Goal: Participate in discussion: Engage in conversation with other users on a specific topic

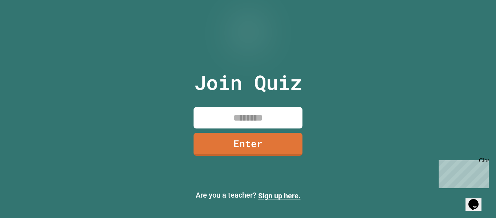
click at [207, 113] on input at bounding box center [248, 117] width 109 height 21
type input "********"
click at [221, 140] on link "Enter" at bounding box center [248, 143] width 108 height 24
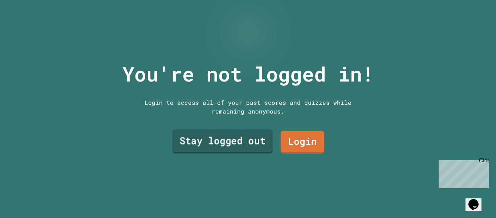
click at [240, 139] on link "Stay logged out" at bounding box center [223, 141] width 100 height 24
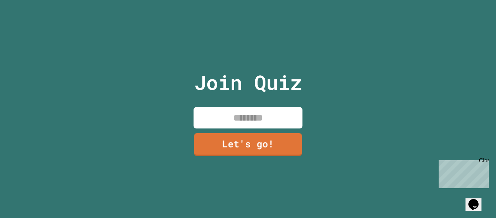
click at [250, 121] on input at bounding box center [248, 117] width 109 height 21
click at [293, 124] on input "**********" at bounding box center [248, 117] width 109 height 21
click at [250, 117] on input "**********" at bounding box center [248, 117] width 109 height 21
click at [251, 116] on input "**********" at bounding box center [248, 117] width 109 height 21
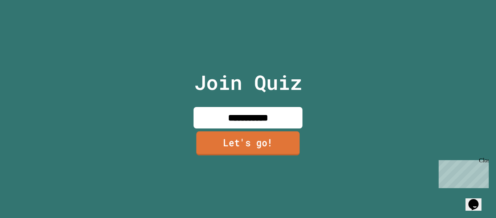
type input "**********"
click at [252, 137] on link "Let's go!" at bounding box center [247, 143] width 105 height 24
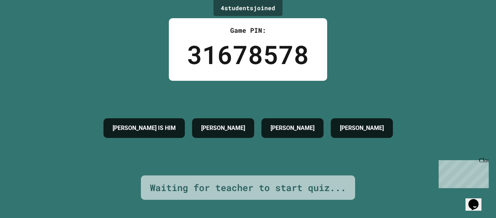
click at [252, 137] on div "[PERSON_NAME]" at bounding box center [223, 128] width 62 height 20
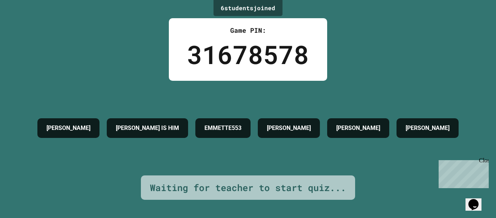
click at [484, 161] on div "Close" at bounding box center [483, 161] width 9 height 9
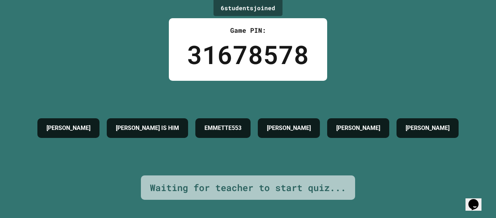
click at [477, 198] on button "Opens Chat This icon Opens the chat window." at bounding box center [474, 204] width 16 height 12
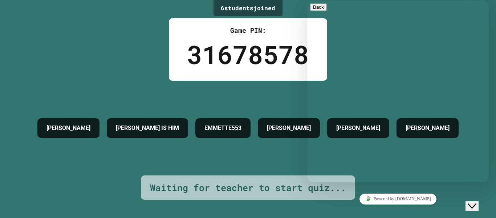
click at [307, 0] on textarea at bounding box center [307, 0] width 0 height 0
type textarea "**********"
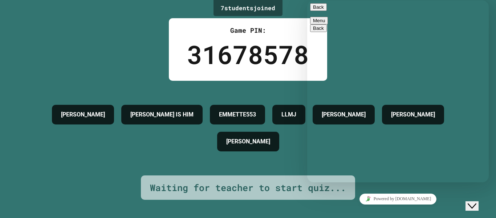
scroll to position [1407, 0]
click at [324, 20] on div "Back Menu" at bounding box center [398, 13] width 176 height 21
click at [322, 11] on button "Back" at bounding box center [318, 7] width 17 height 8
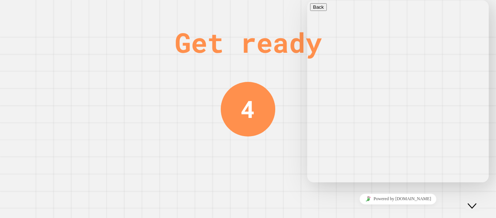
click at [234, 70] on div "Get ready 4" at bounding box center [248, 109] width 55 height 218
click at [479, 201] on button "Close Chat This icon closes the chat window." at bounding box center [472, 205] width 13 height 9
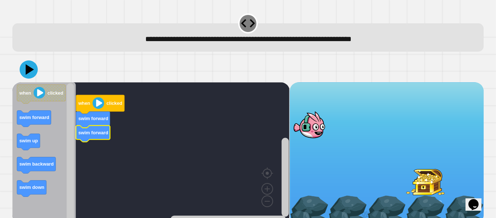
click at [98, 105] on image "Blockly Workspace" at bounding box center [99, 103] width 12 height 12
click at [96, 103] on image "Blockly Workspace" at bounding box center [99, 103] width 12 height 12
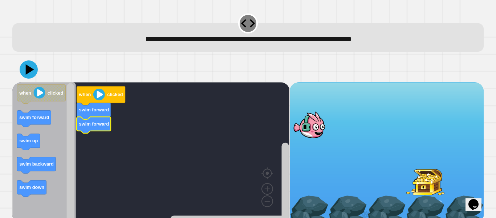
click at [99, 96] on image "Blockly Workspace" at bounding box center [99, 95] width 12 height 12
click at [97, 93] on image "Blockly Workspace" at bounding box center [99, 95] width 12 height 12
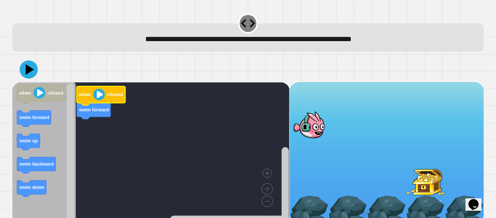
click at [97, 93] on image "Blockly Workspace" at bounding box center [99, 95] width 12 height 12
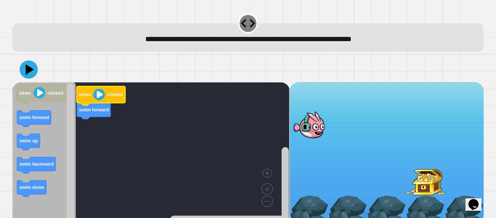
click at [250, 24] on icon at bounding box center [248, 23] width 14 height 8
drag, startPoint x: 251, startPoint y: 23, endPoint x: 281, endPoint y: 27, distance: 30.4
click at [281, 27] on div "**********" at bounding box center [248, 37] width 472 height 28
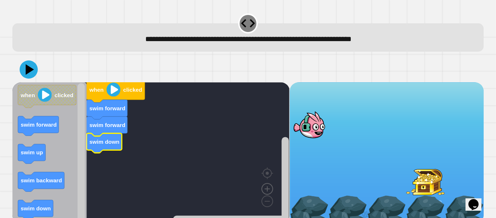
click at [267, 186] on image "Blockly Workspace" at bounding box center [267, 171] width 35 height 45
click at [267, 187] on image "Blockly Workspace" at bounding box center [267, 171] width 35 height 45
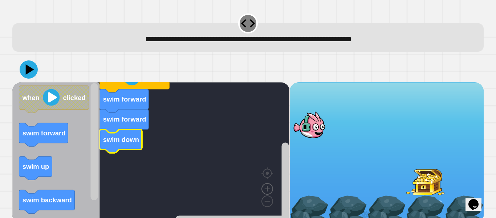
click at [267, 187] on image "Blockly Workspace" at bounding box center [267, 171] width 35 height 45
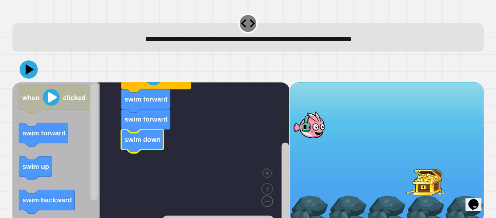
click at [268, 202] on image "Blockly Workspace" at bounding box center [255, 184] width 35 height 45
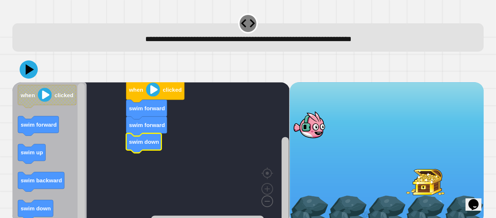
click at [268, 202] on image "Blockly Workspace" at bounding box center [255, 184] width 35 height 45
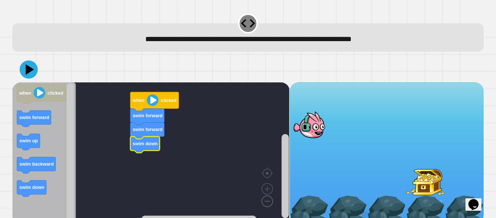
click at [268, 202] on image "Blockly Workspace" at bounding box center [255, 184] width 35 height 45
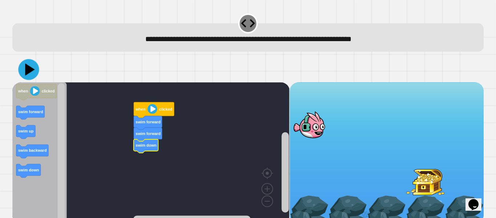
click at [30, 73] on icon at bounding box center [28, 69] width 21 height 21
click at [153, 110] on image "Blockly Workspace" at bounding box center [153, 109] width 10 height 10
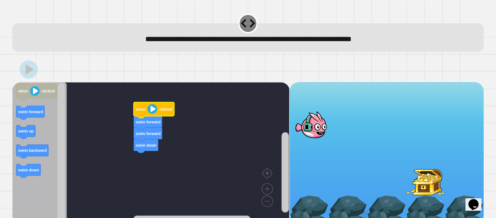
click at [153, 110] on image "Blockly Workspace" at bounding box center [153, 109] width 10 height 10
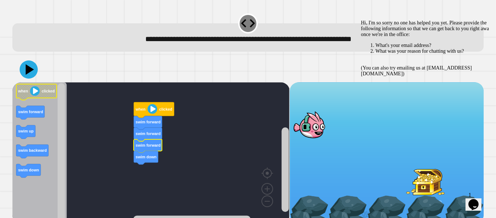
click at [37, 91] on image "Blockly Workspace" at bounding box center [35, 91] width 10 height 10
click at [153, 108] on image "Blockly Workspace" at bounding box center [153, 109] width 10 height 10
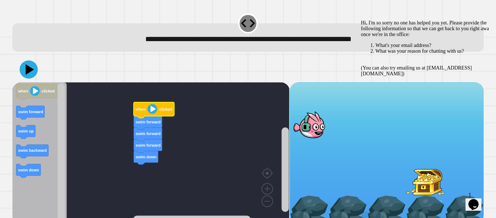
click at [151, 109] on image "Blockly Workspace" at bounding box center [153, 109] width 10 height 10
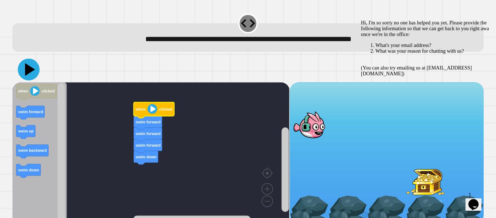
click at [23, 62] on icon at bounding box center [29, 70] width 22 height 22
click at [156, 112] on image "Blockly Workspace" at bounding box center [153, 109] width 10 height 10
click at [155, 111] on image "Blockly Workspace" at bounding box center [153, 109] width 10 height 10
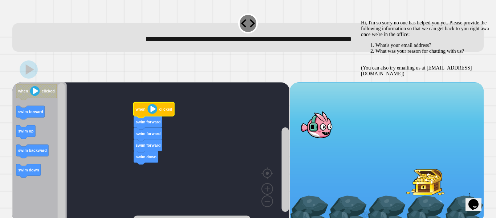
click at [152, 109] on image "Blockly Workspace" at bounding box center [153, 109] width 10 height 10
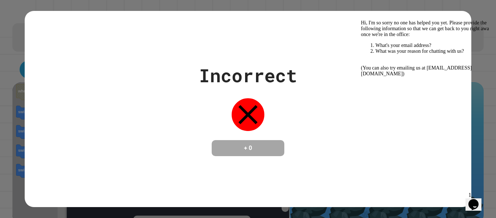
click at [259, 152] on h4 "+ 0" at bounding box center [248, 148] width 58 height 9
click at [369, 194] on div "Incorrect + 0" at bounding box center [248, 109] width 447 height 196
click at [471, 198] on button "Opens Chat This icon Opens the chat window." at bounding box center [474, 204] width 16 height 12
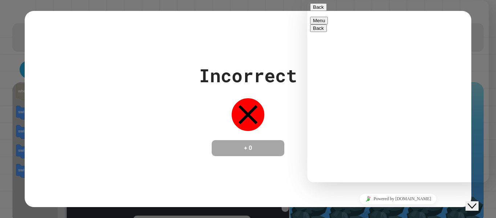
click at [318, 7] on button "Back" at bounding box center [318, 7] width 17 height 8
click at [496, 86] on div "Incorrect + 0" at bounding box center [248, 109] width 496 height 218
click at [339, 204] on div "Powered by [DOMAIN_NAME]" at bounding box center [398, 198] width 176 height 11
click at [477, 201] on div "Close Chat This icon closes the chat window." at bounding box center [472, 205] width 9 height 9
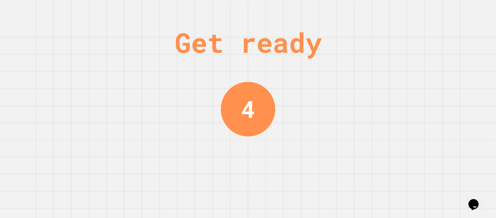
scroll to position [0, 0]
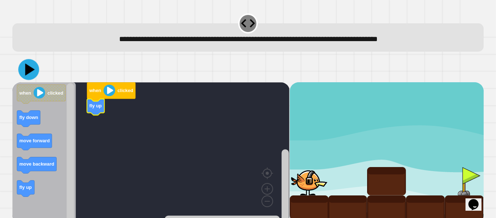
click at [31, 76] on icon at bounding box center [28, 69] width 21 height 21
click at [109, 92] on image "Blockly Workspace" at bounding box center [110, 90] width 12 height 12
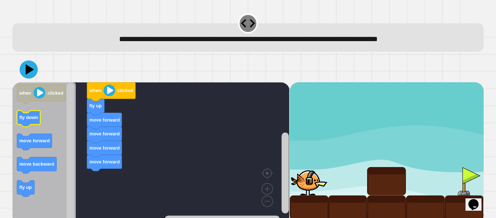
click at [18, 114] on icon "Blockly Workspace" at bounding box center [28, 118] width 23 height 16
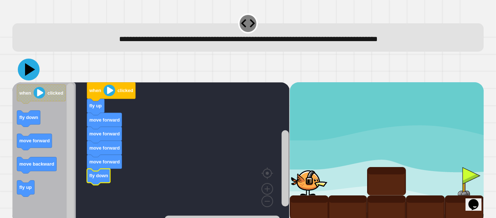
click at [32, 74] on icon at bounding box center [29, 70] width 22 height 22
click at [113, 95] on image "Blockly Workspace" at bounding box center [110, 90] width 12 height 12
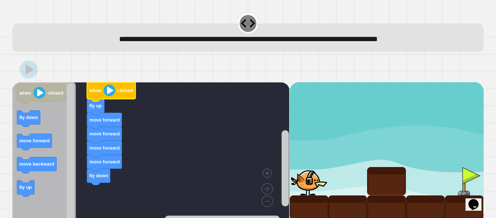
click at [111, 92] on image "Blockly Workspace" at bounding box center [110, 90] width 12 height 12
click at [107, 90] on image "Blockly Workspace" at bounding box center [110, 90] width 12 height 12
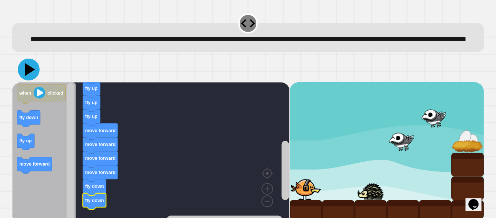
click at [28, 80] on icon at bounding box center [29, 70] width 22 height 22
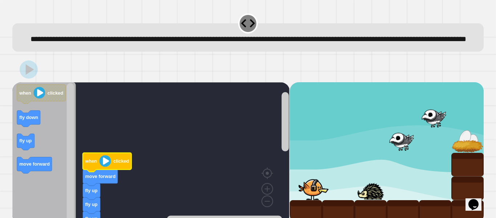
click at [105, 166] on image "Blockly Workspace" at bounding box center [106, 161] width 12 height 12
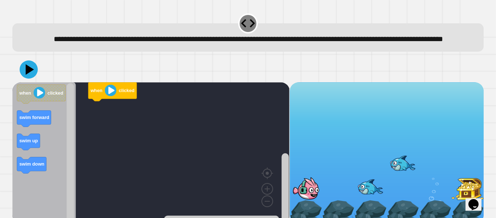
scroll to position [3, 0]
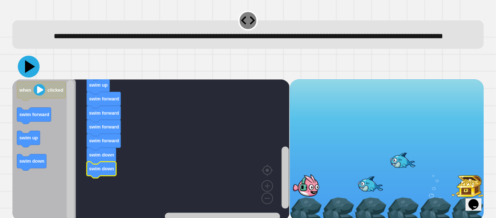
click at [28, 73] on icon at bounding box center [30, 66] width 10 height 13
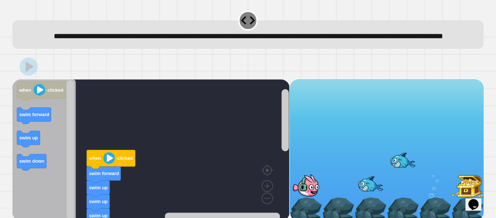
click at [112, 164] on image "Blockly Workspace" at bounding box center [110, 158] width 12 height 12
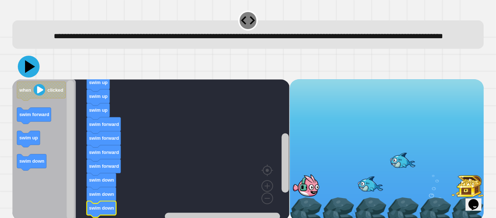
click at [27, 77] on icon at bounding box center [29, 67] width 22 height 22
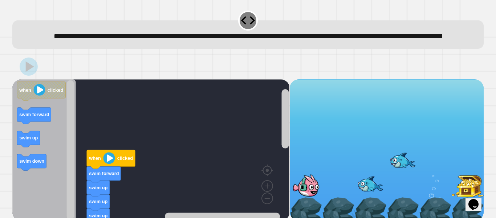
click at [106, 164] on image "Blockly Workspace" at bounding box center [110, 158] width 12 height 12
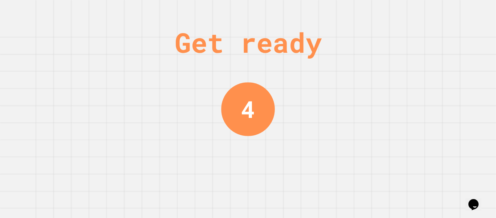
scroll to position [0, 0]
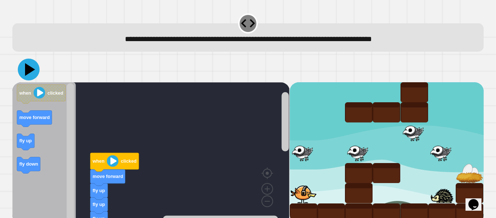
click at [33, 72] on icon at bounding box center [29, 70] width 22 height 22
click at [122, 170] on icon "Blockly Workspace" at bounding box center [107, 177] width 35 height 16
click at [112, 162] on image "Blockly Workspace" at bounding box center [113, 161] width 12 height 12
click at [111, 170] on icon "Blockly Workspace" at bounding box center [107, 177] width 35 height 16
click at [102, 170] on icon "Blockly Workspace" at bounding box center [114, 162] width 49 height 19
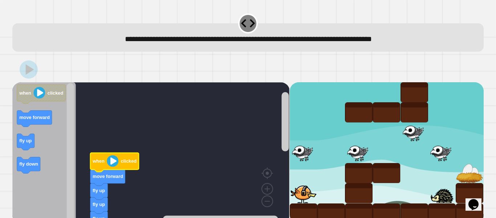
click at [109, 163] on image "Blockly Workspace" at bounding box center [113, 161] width 12 height 12
click at [113, 162] on image "Blockly Workspace" at bounding box center [113, 161] width 12 height 12
click at [110, 169] on icon "Blockly Workspace" at bounding box center [114, 162] width 49 height 19
